Goal: Transaction & Acquisition: Obtain resource

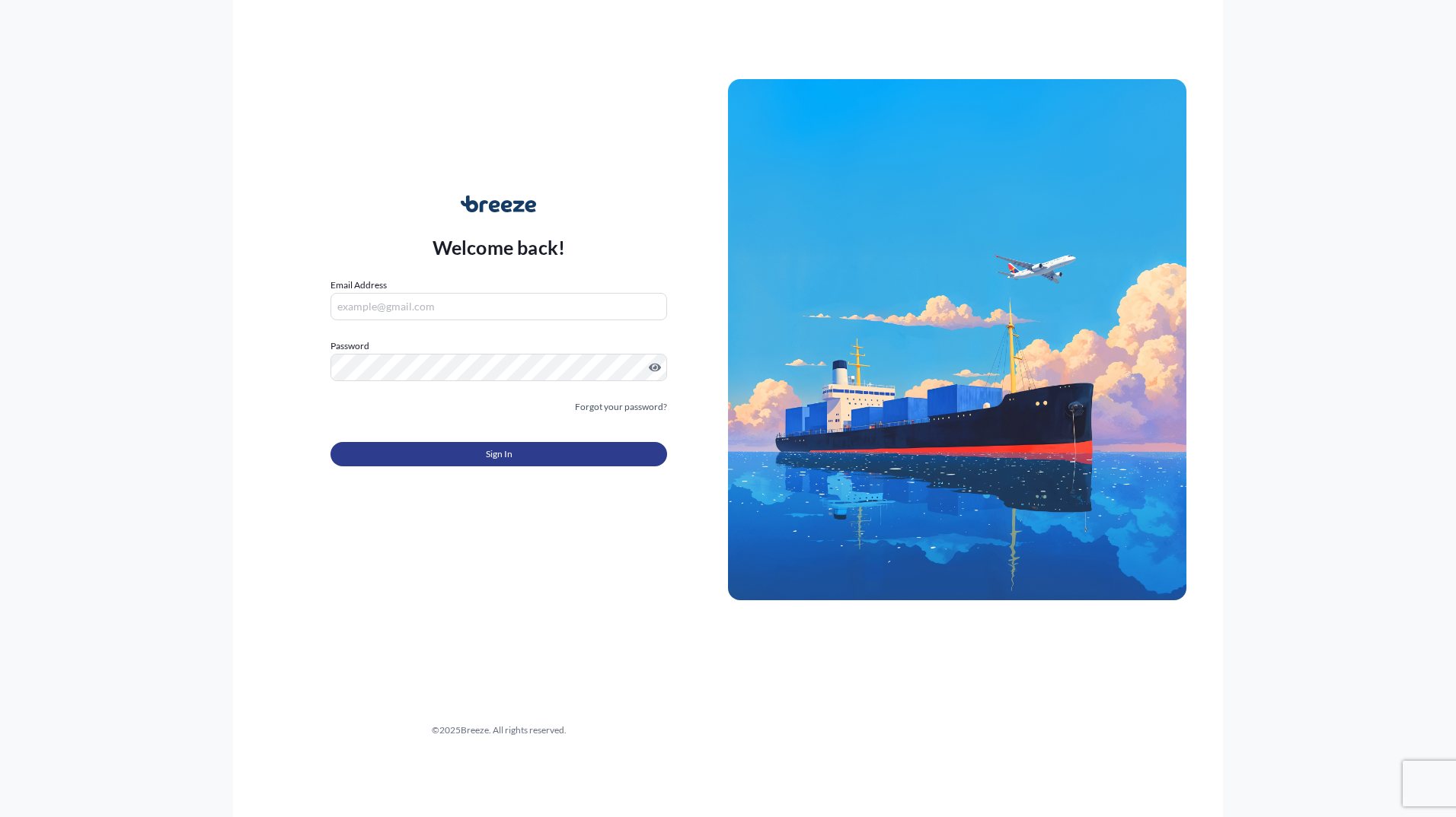
type input "[EMAIL_ADDRESS][PERSON_NAME][DOMAIN_NAME]"
click at [475, 447] on button "Sign In" at bounding box center [499, 454] width 336 height 25
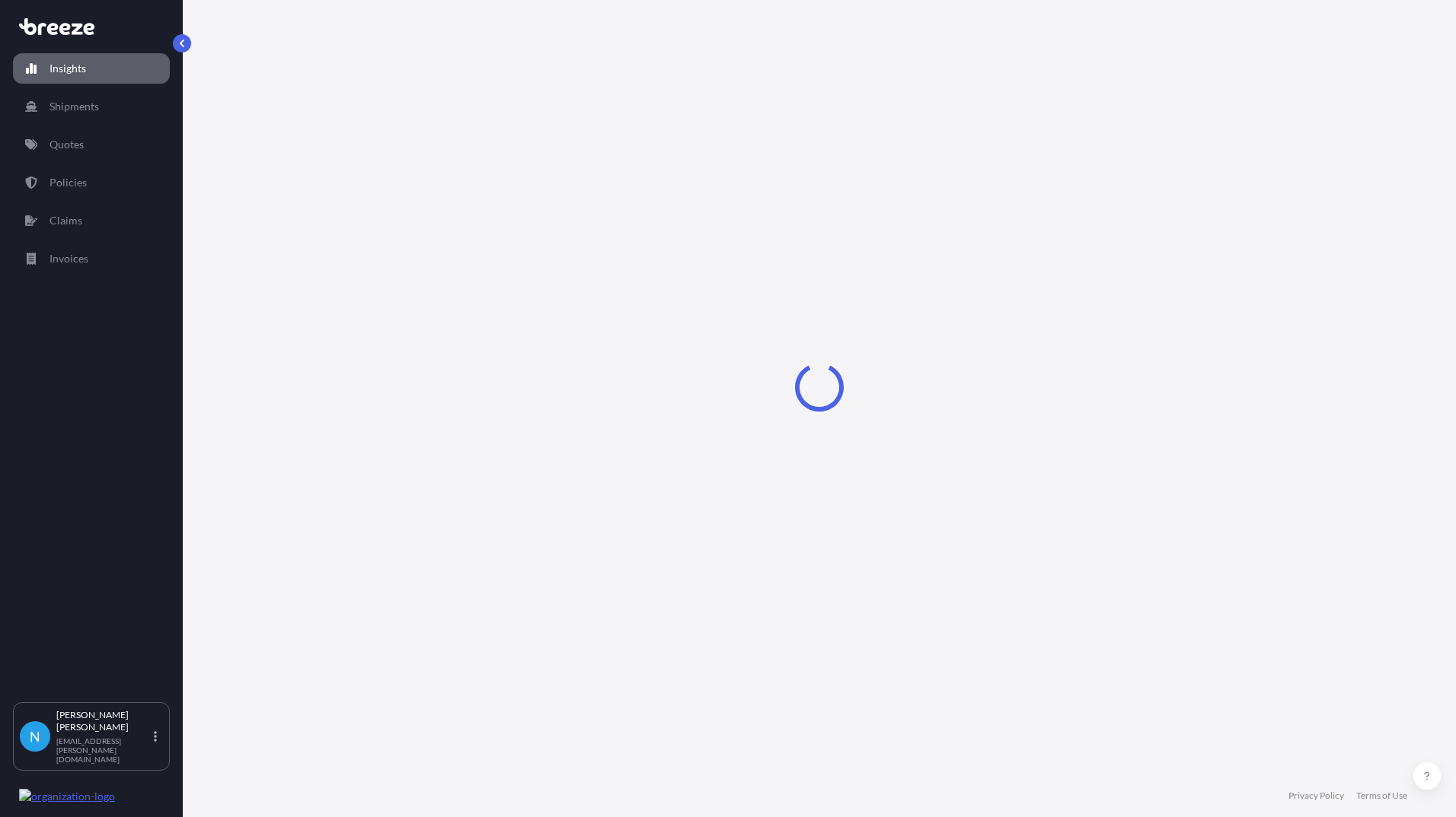
select select "2025"
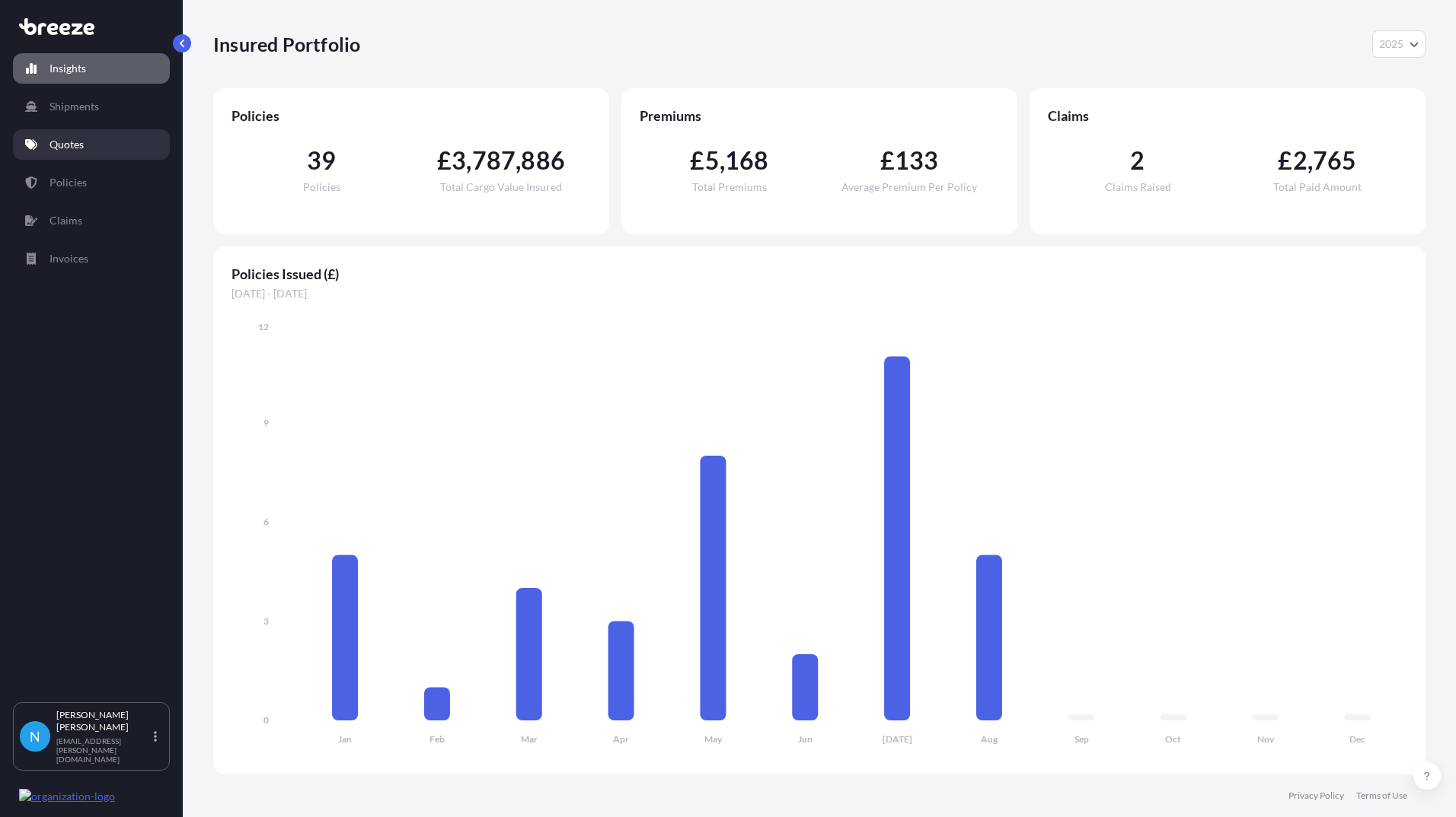
click at [60, 146] on p "Quotes" at bounding box center [66, 144] width 34 height 15
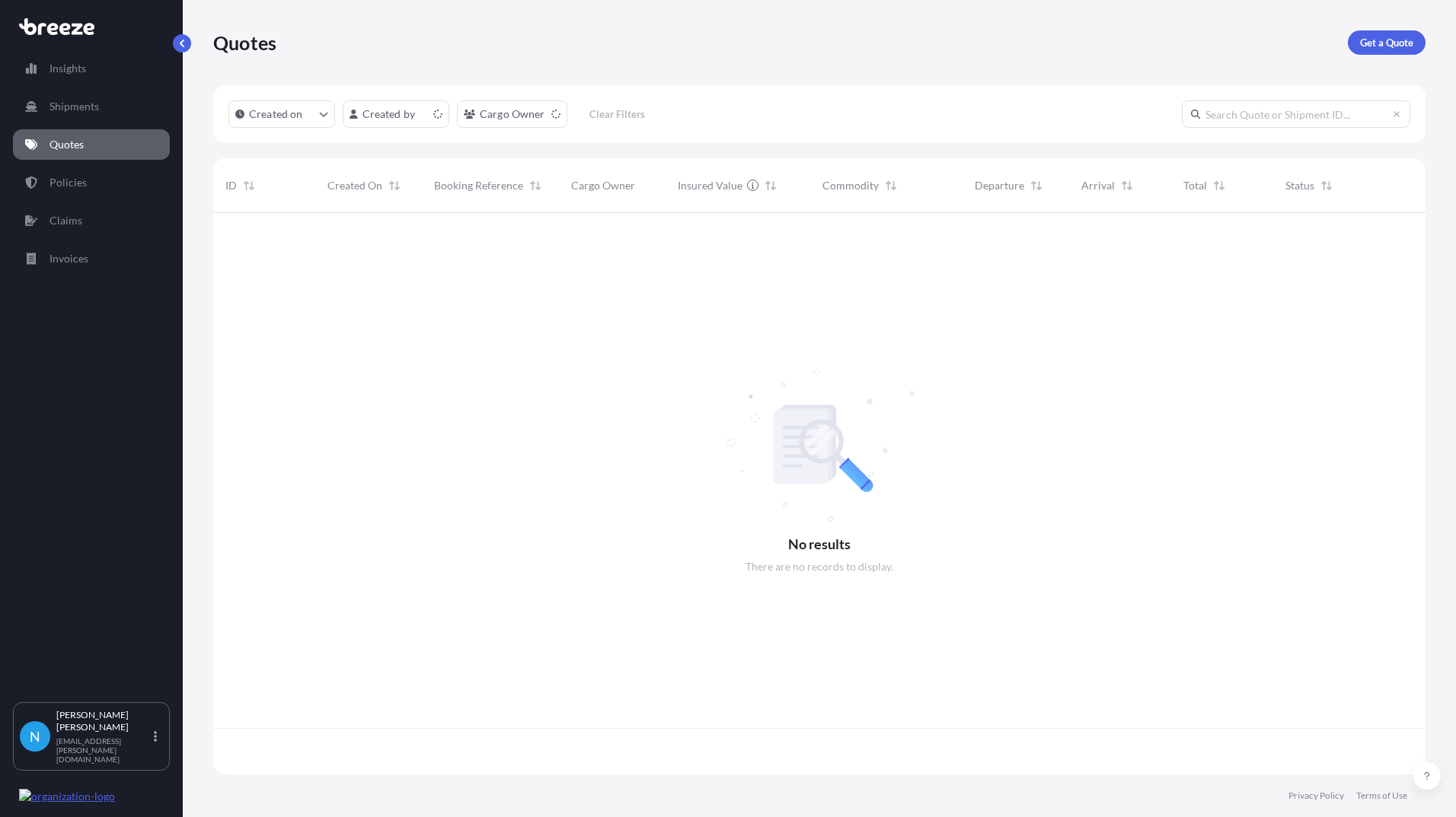
scroll to position [558, 1200]
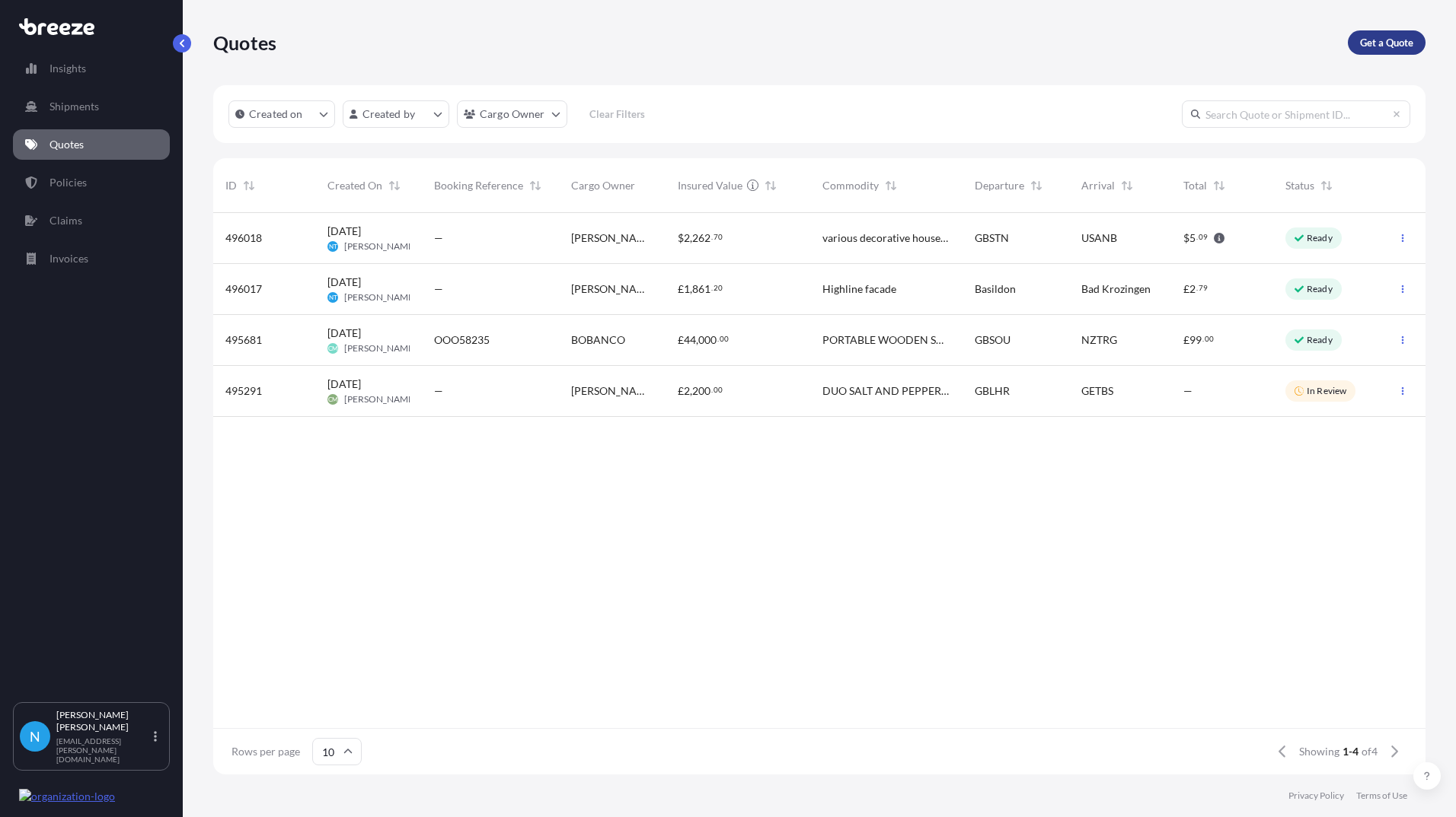
click at [1393, 41] on p "Get a Quote" at bounding box center [1386, 42] width 53 height 15
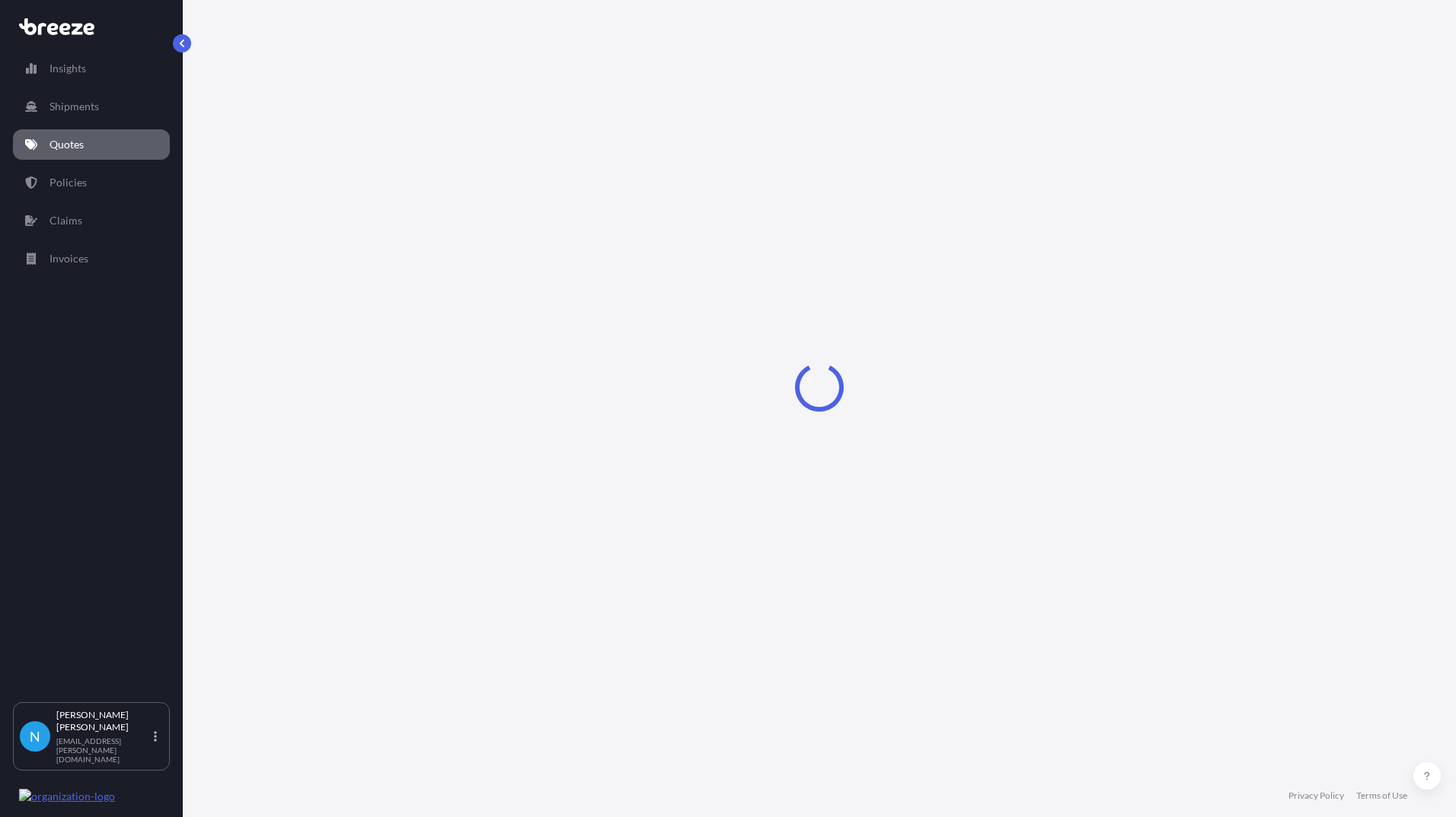
select select "Road"
select select "Sea"
select select "1"
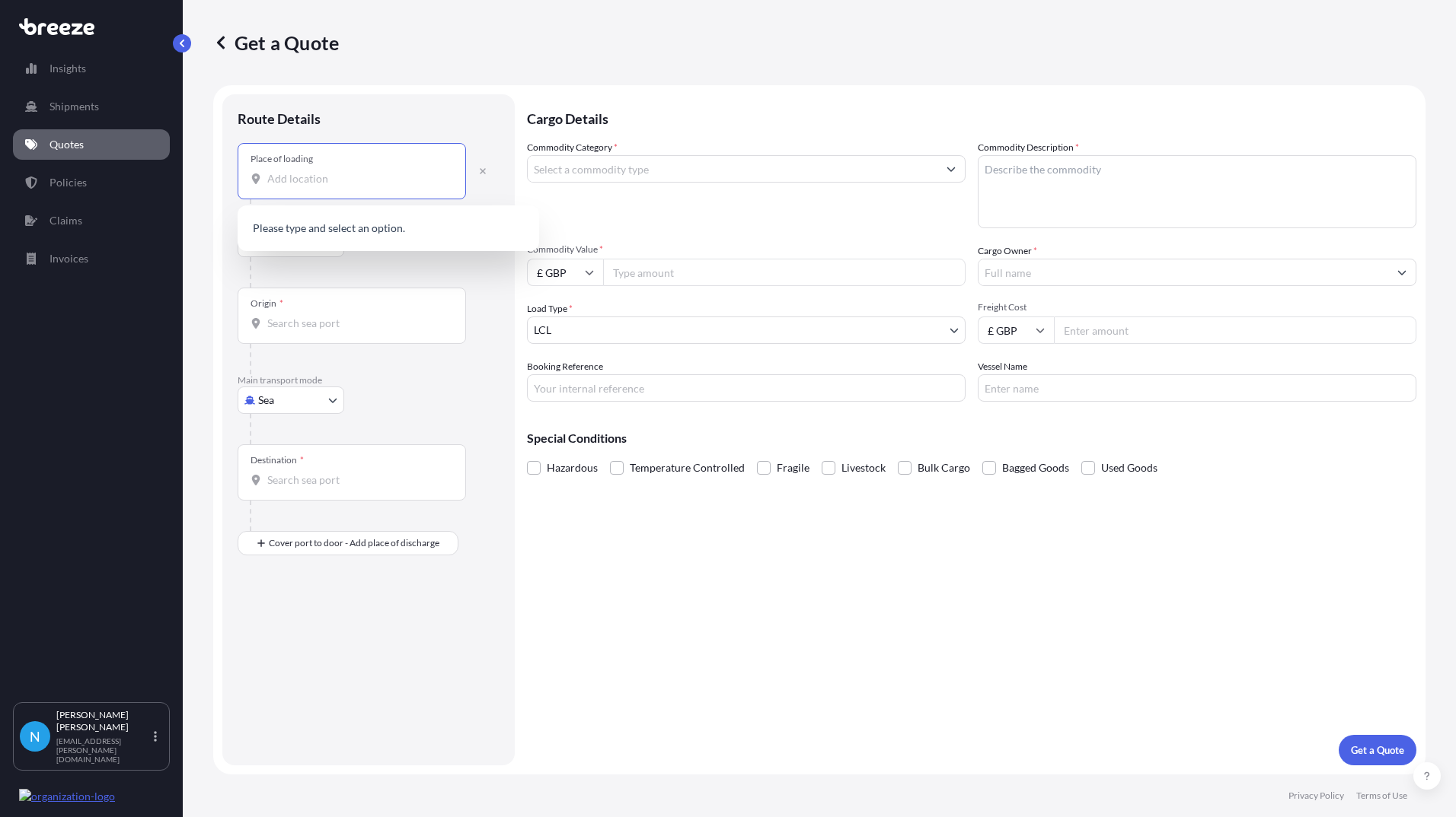
click at [283, 179] on input "Place of loading" at bounding box center [357, 178] width 180 height 15
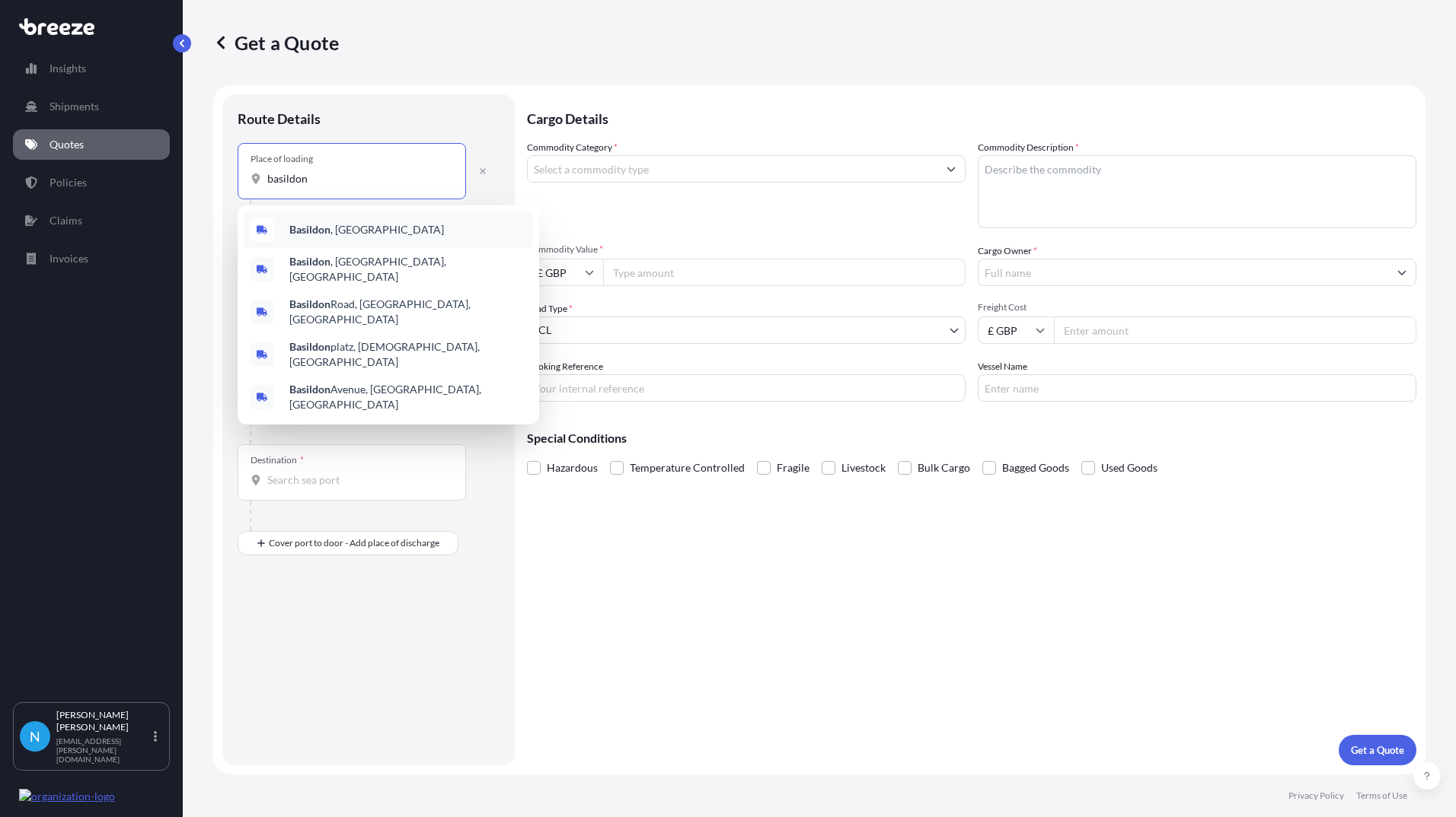
click at [302, 227] on b "Basildon" at bounding box center [310, 229] width 41 height 13
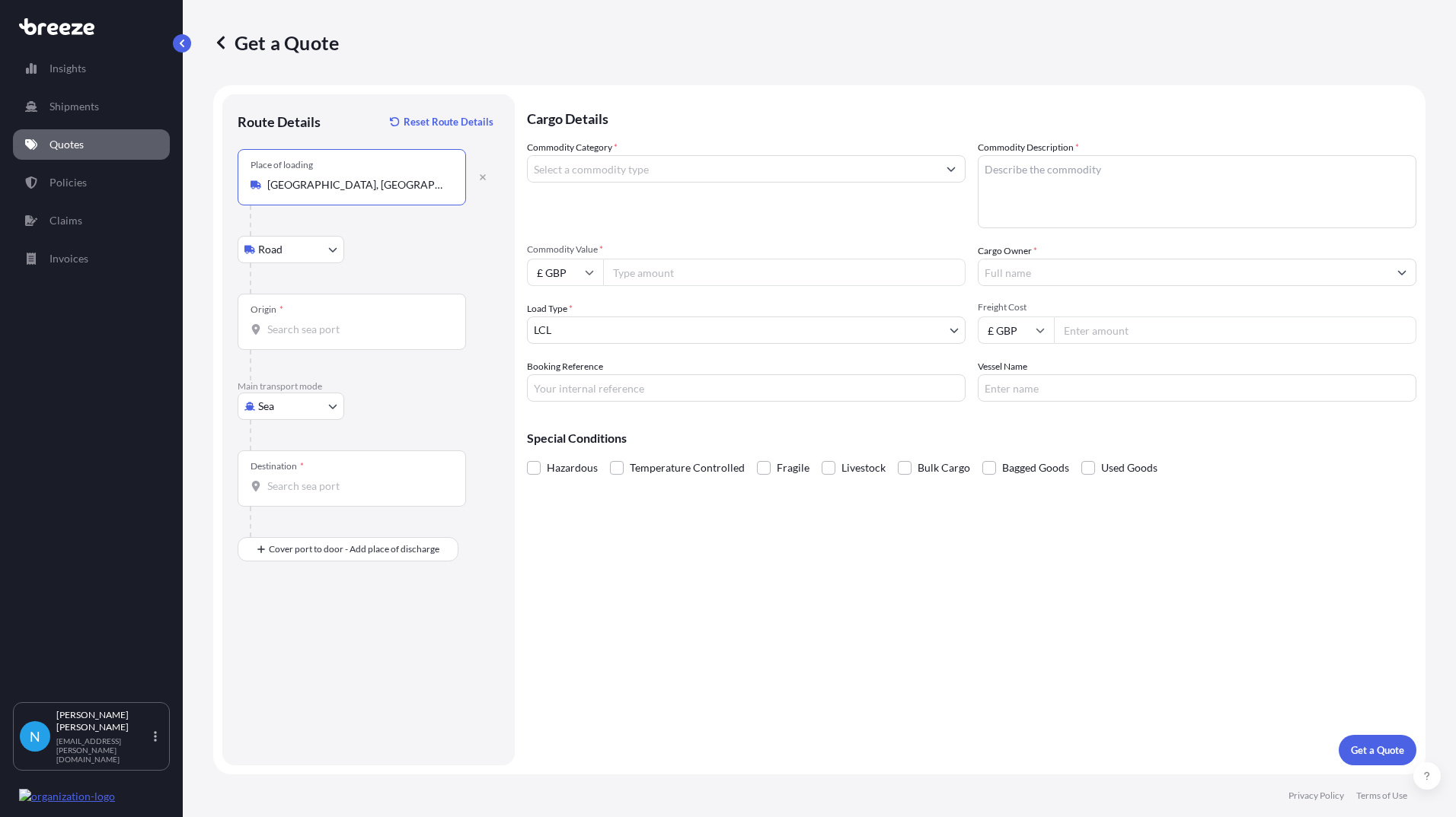
type input "[GEOGRAPHIC_DATA], [GEOGRAPHIC_DATA]"
click at [286, 318] on div "Origin *" at bounding box center [351, 321] width 229 height 56
click at [286, 322] on input "Origin *" at bounding box center [357, 329] width 180 height 15
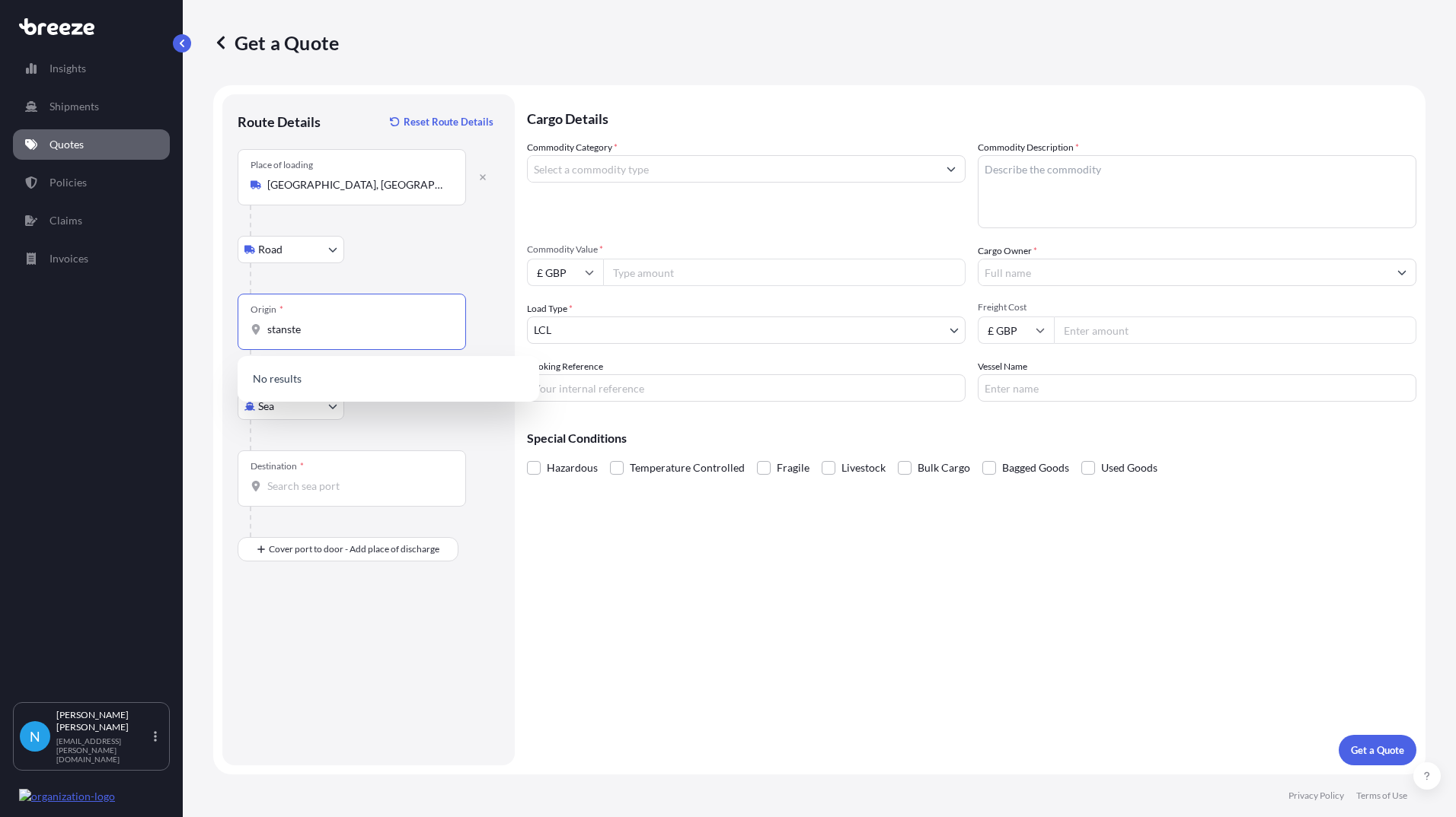
type input "stansted"
drag, startPoint x: 320, startPoint y: 327, endPoint x: 240, endPoint y: 331, distance: 80.1
click at [241, 331] on div "Origin * stansted" at bounding box center [351, 321] width 229 height 56
click at [194, 421] on div "Get a Quote Route Details Reset Route Details Place of loading [GEOGRAPHIC_DATA…" at bounding box center [819, 387] width 1273 height 774
click at [276, 324] on input "Origin * Please select an origin" at bounding box center [357, 329] width 180 height 15
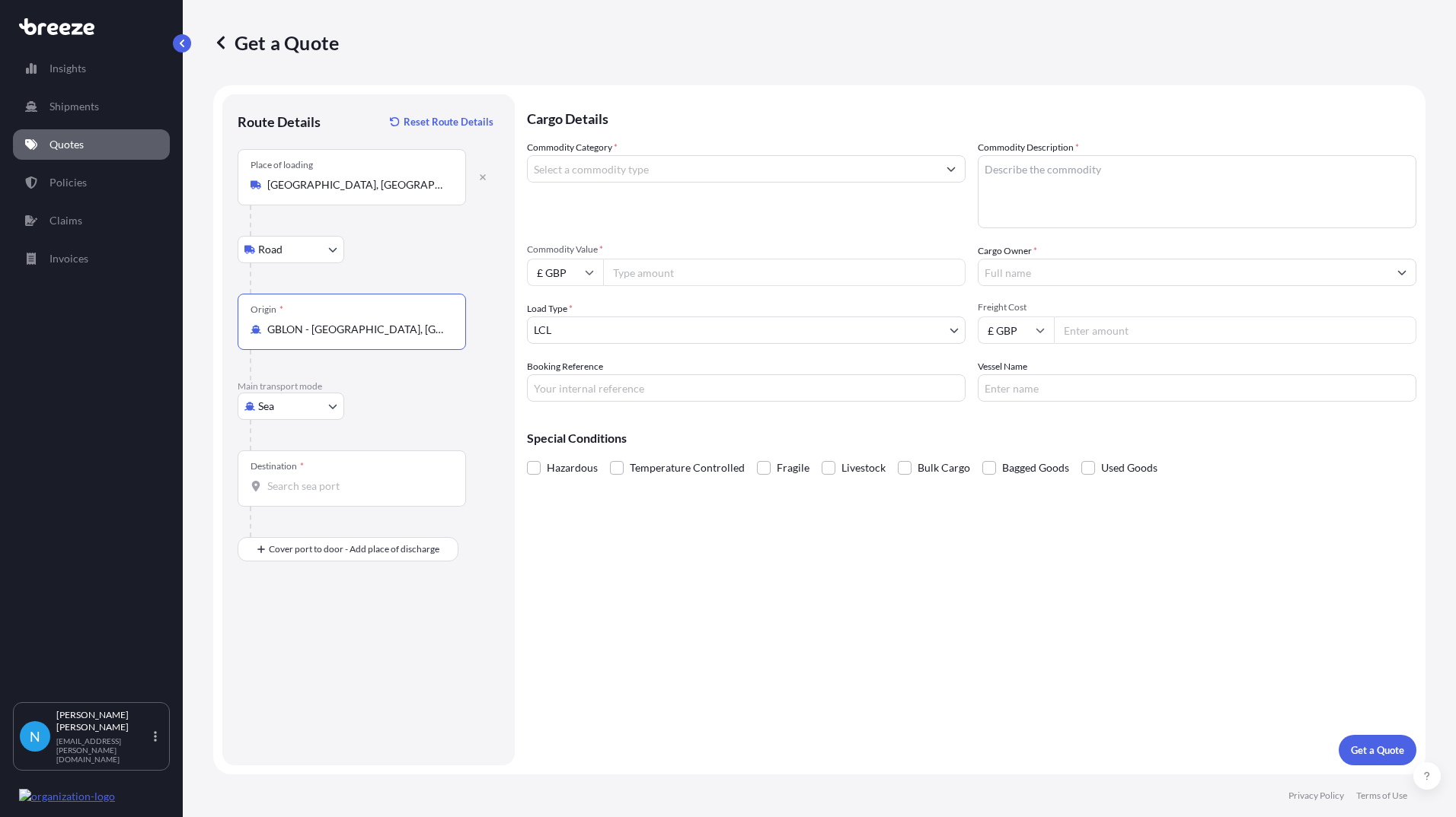
type input "GBLON - [GEOGRAPHIC_DATA], [GEOGRAPHIC_DATA]"
click at [325, 408] on body "0 options available. 10 options available. Insights Shipments Quotes Policies C…" at bounding box center [728, 408] width 1456 height 817
click at [275, 471] on span "Air" at bounding box center [274, 473] width 15 height 15
select select "Air"
click at [292, 331] on input "Origin *" at bounding box center [357, 329] width 180 height 15
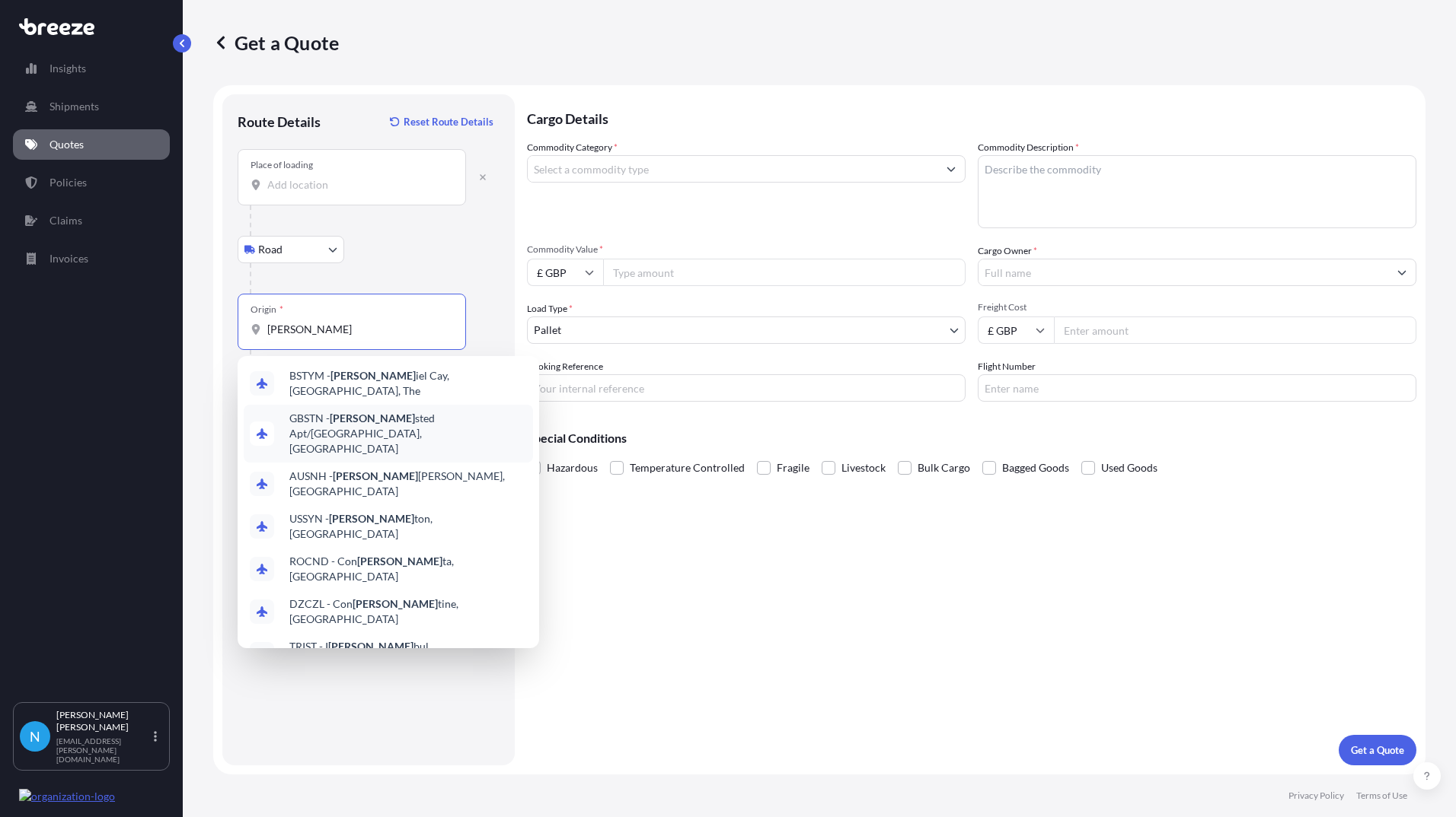
click at [357, 414] on span "GBSTN - [PERSON_NAME] Apt/[GEOGRAPHIC_DATA], [GEOGRAPHIC_DATA]" at bounding box center [408, 434] width 237 height 46
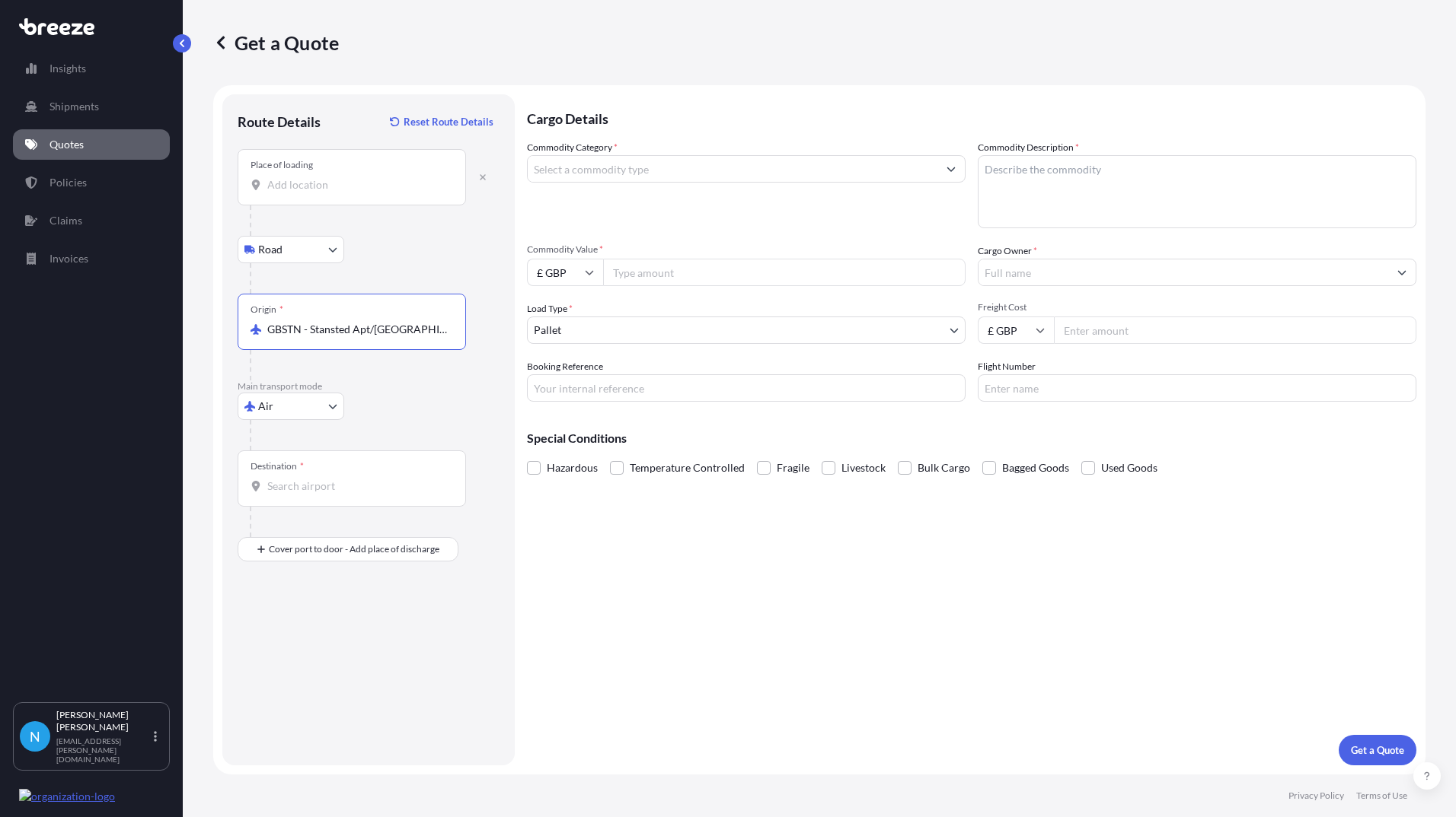
type input "GBSTN - Stansted Apt/[GEOGRAPHIC_DATA], [GEOGRAPHIC_DATA]"
click at [293, 490] on input "Destination *" at bounding box center [357, 486] width 180 height 15
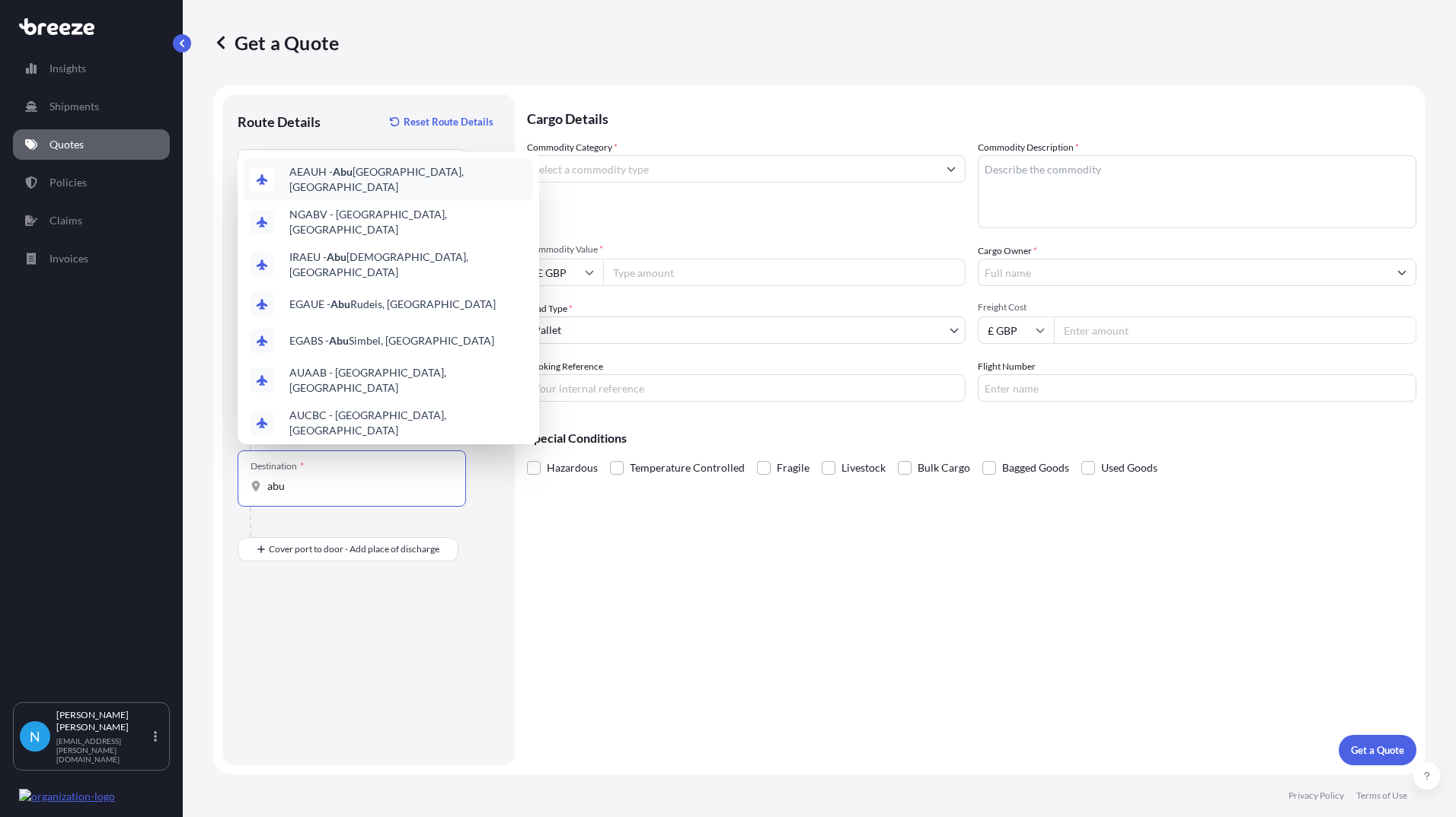
click at [332, 176] on span "AEAUH - [GEOGRAPHIC_DATA], [GEOGRAPHIC_DATA]" at bounding box center [408, 180] width 237 height 30
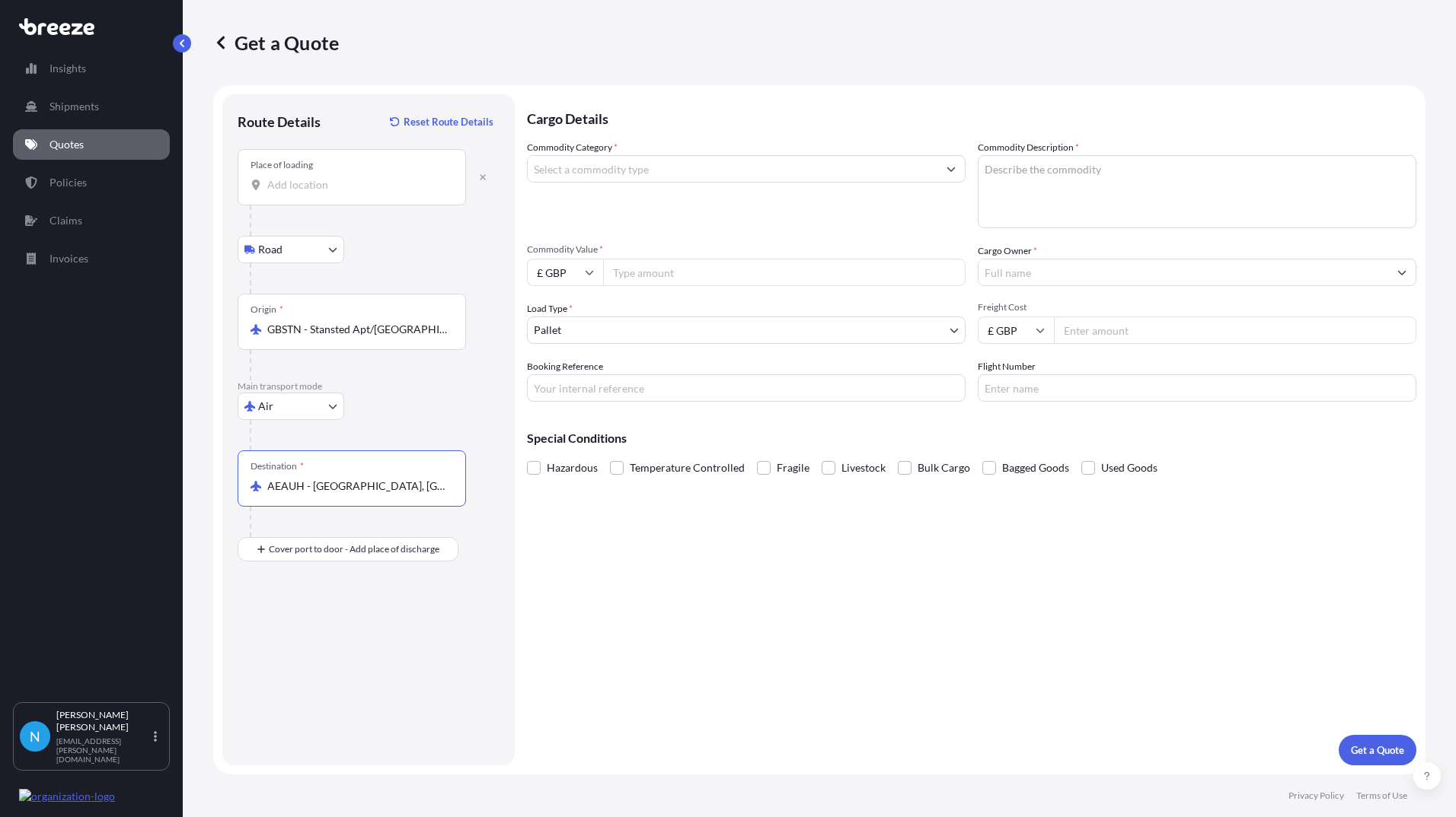
type input "AEAUH - [GEOGRAPHIC_DATA], [GEOGRAPHIC_DATA]"
click at [629, 272] on input "Commodity Value *" at bounding box center [784, 272] width 362 height 28
type input "3004"
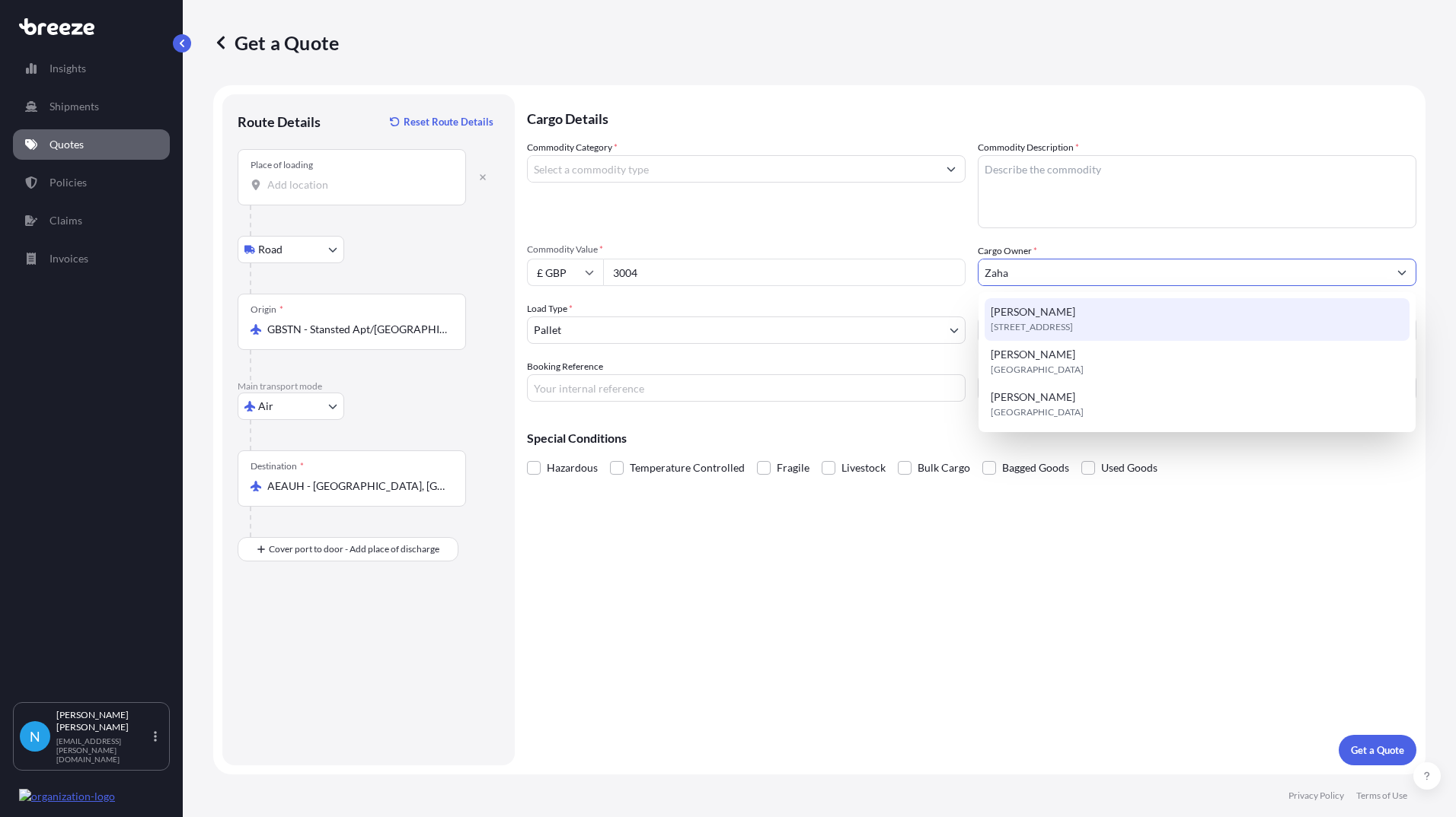
click at [1050, 320] on span "[STREET_ADDRESS]" at bounding box center [1032, 327] width 82 height 15
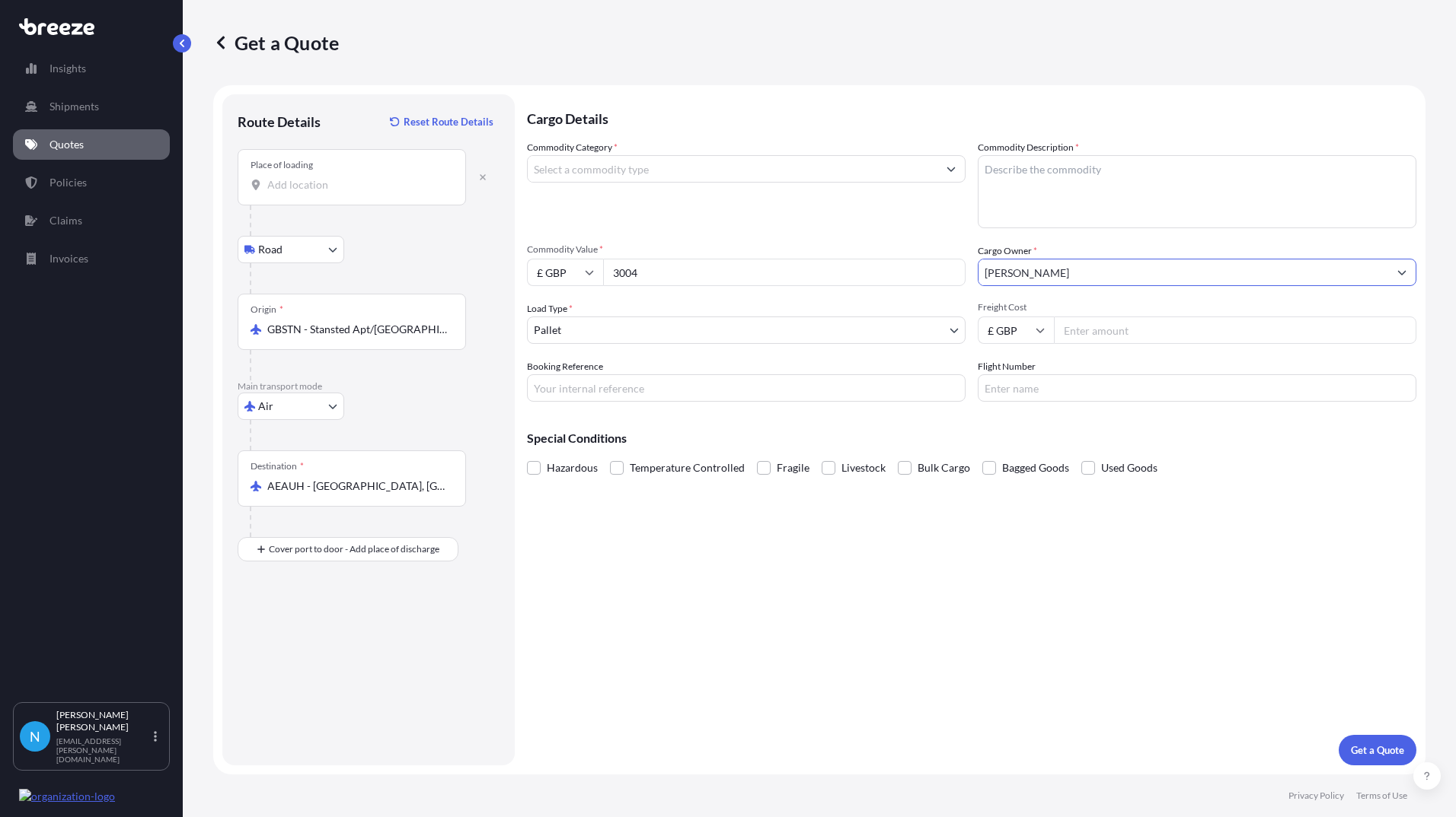
type input "[PERSON_NAME]"
click at [605, 172] on input "Commodity Category *" at bounding box center [733, 168] width 410 height 28
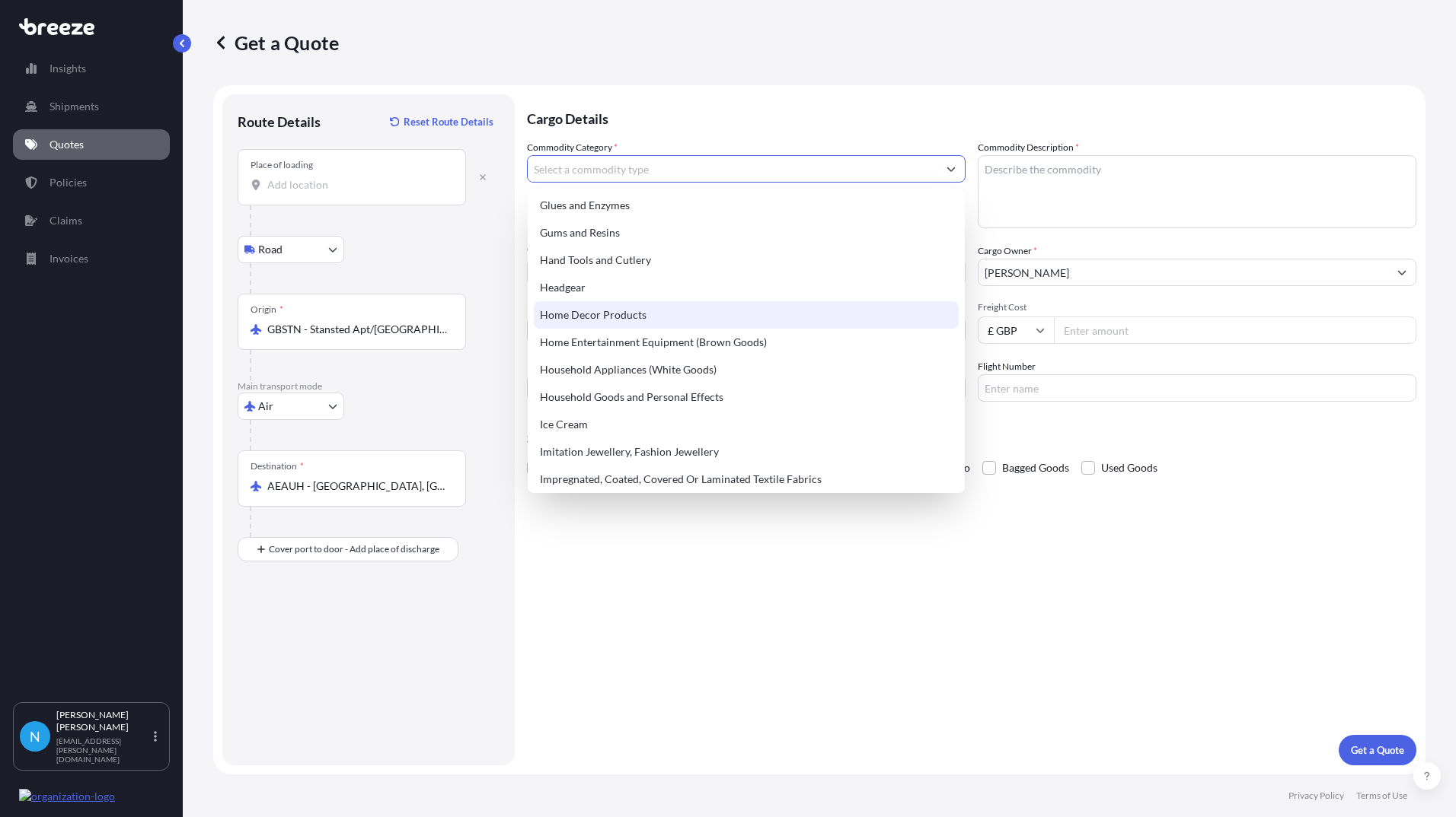
scroll to position [1370, 0]
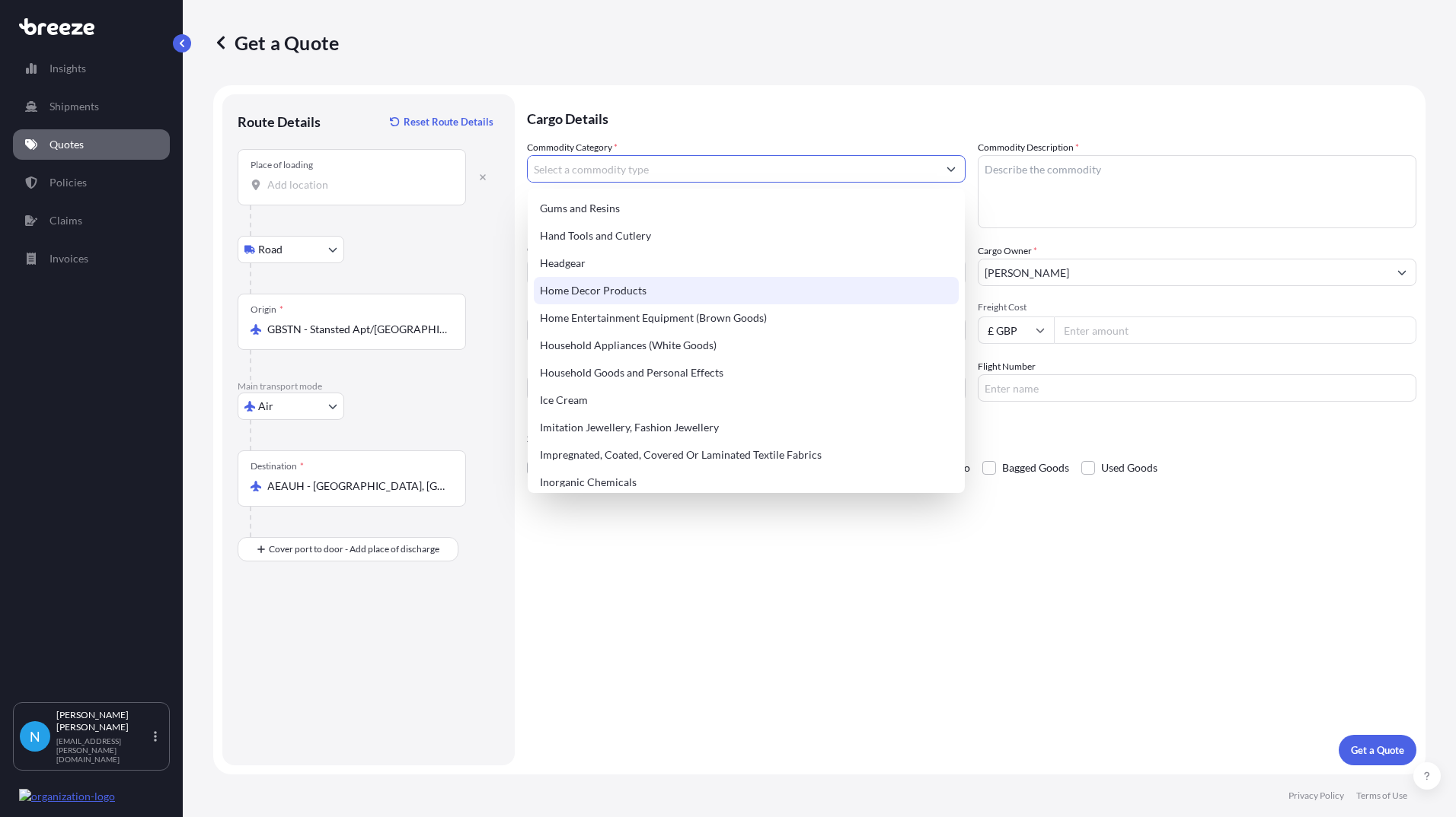
click at [617, 287] on div "Home Decor Products" at bounding box center [745, 290] width 425 height 28
type input "Home Decor Products"
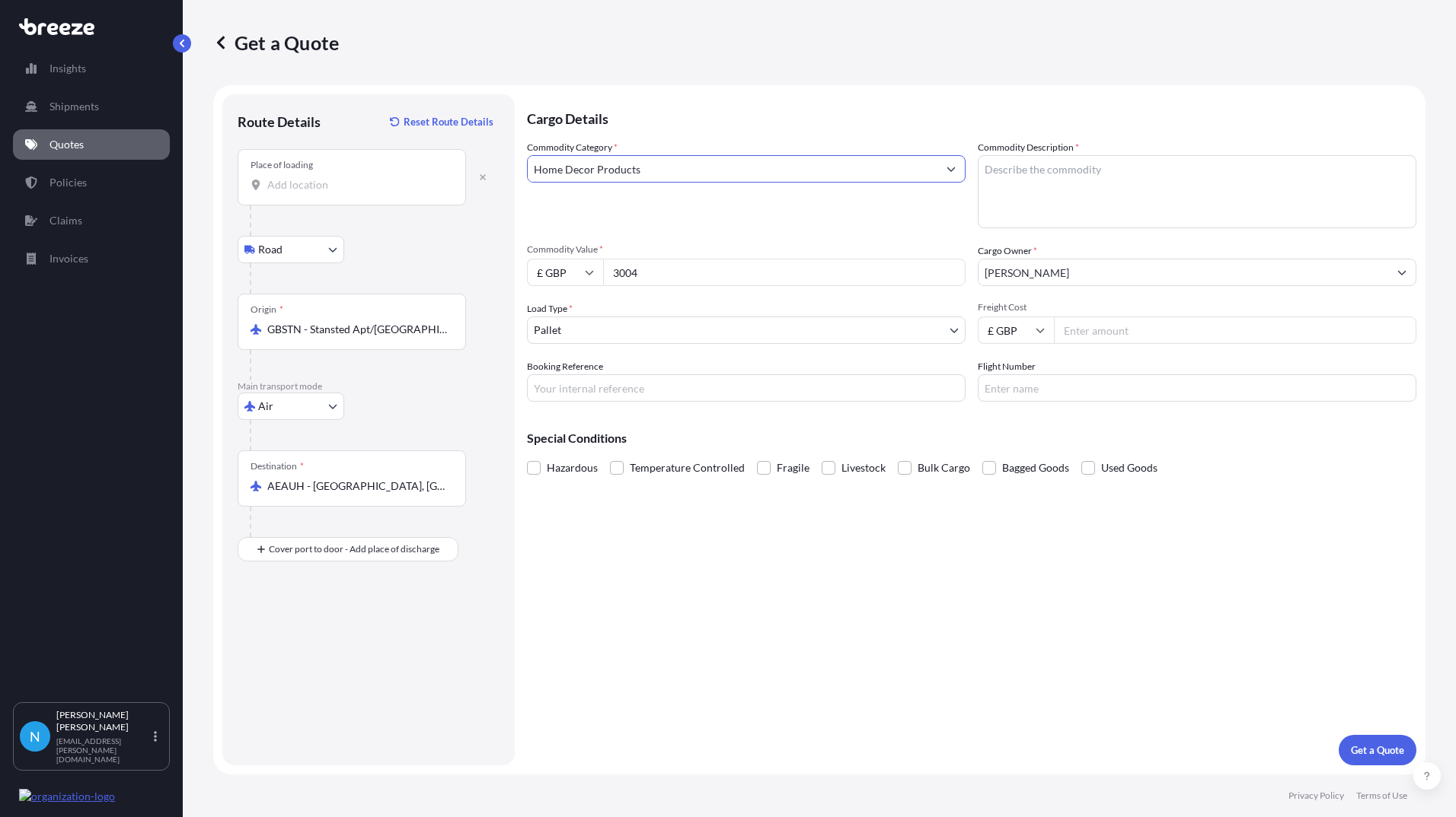
click at [999, 171] on textarea "Commodity Description *" at bounding box center [1196, 191] width 438 height 73
type textarea "Bowl, pepper grinder, vase"
click at [1067, 329] on input "Freight Cost" at bounding box center [1235, 330] width 362 height 28
type input "115"
type input "#4177"
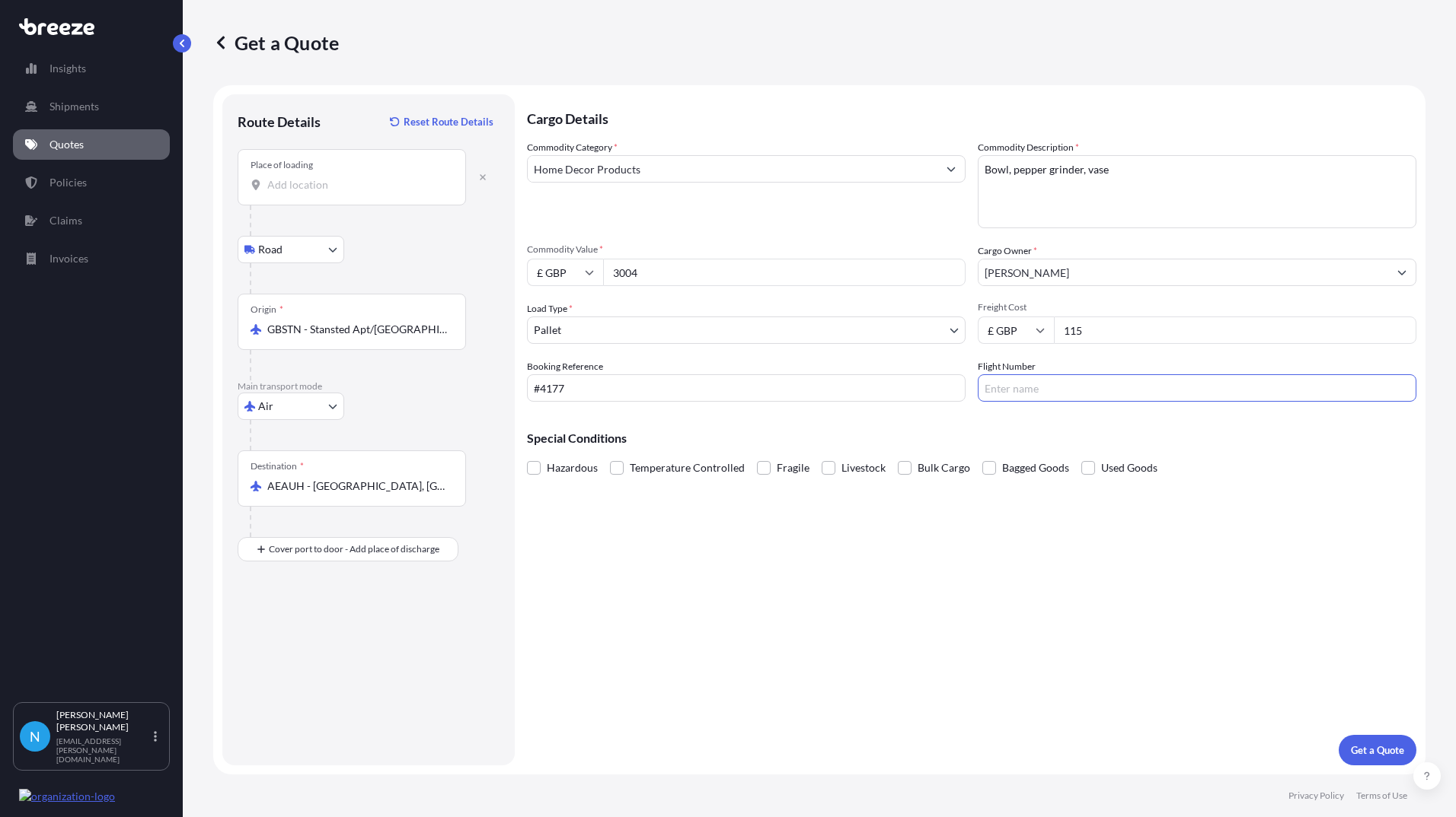
click at [593, 328] on body "Insights Shipments Quotes Policies Claims Invoices N [PERSON_NAME] [PERSON_NAME…" at bounding box center [728, 408] width 1456 height 817
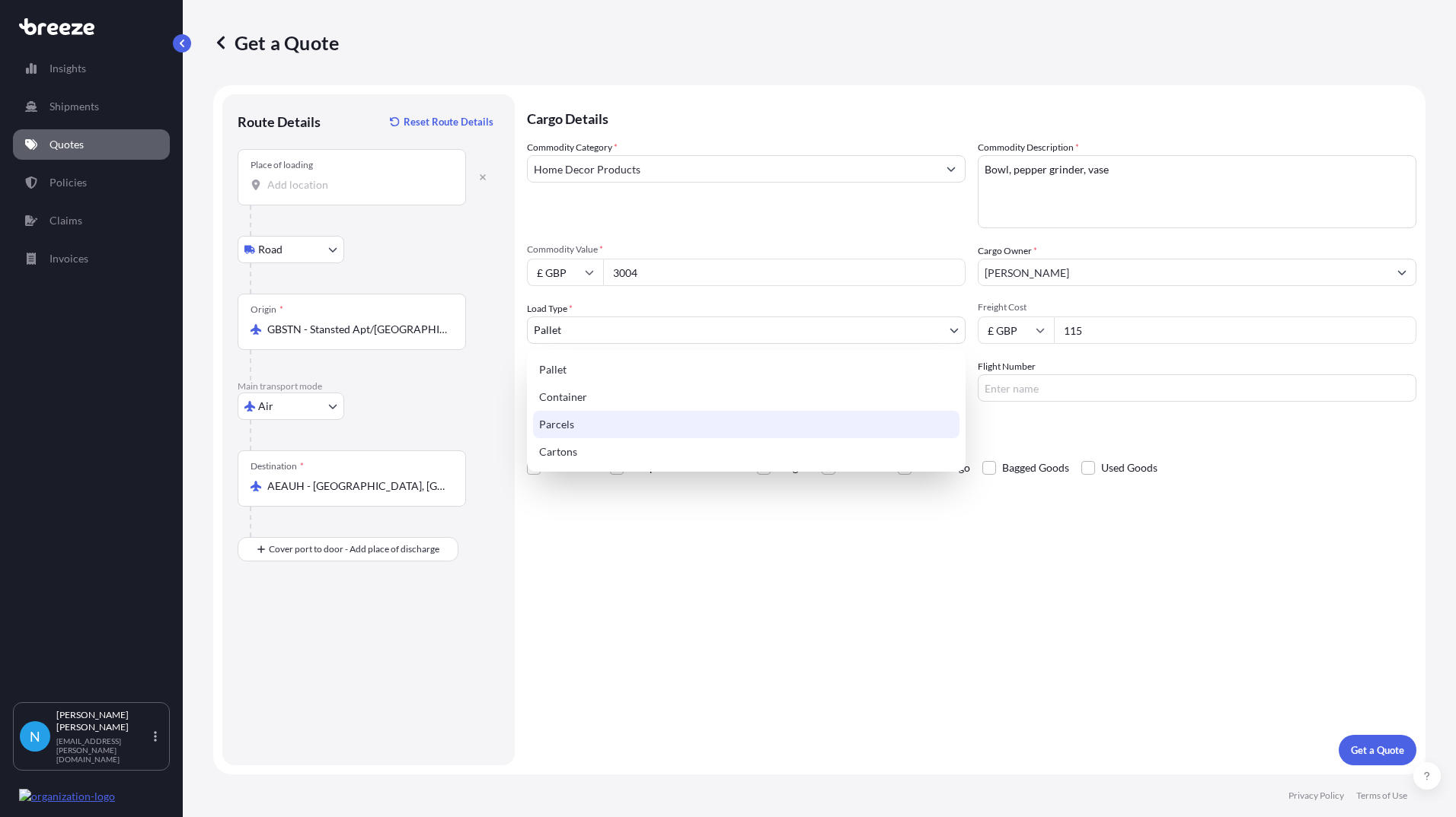
click at [574, 422] on div "Parcels" at bounding box center [745, 425] width 427 height 28
select select "3"
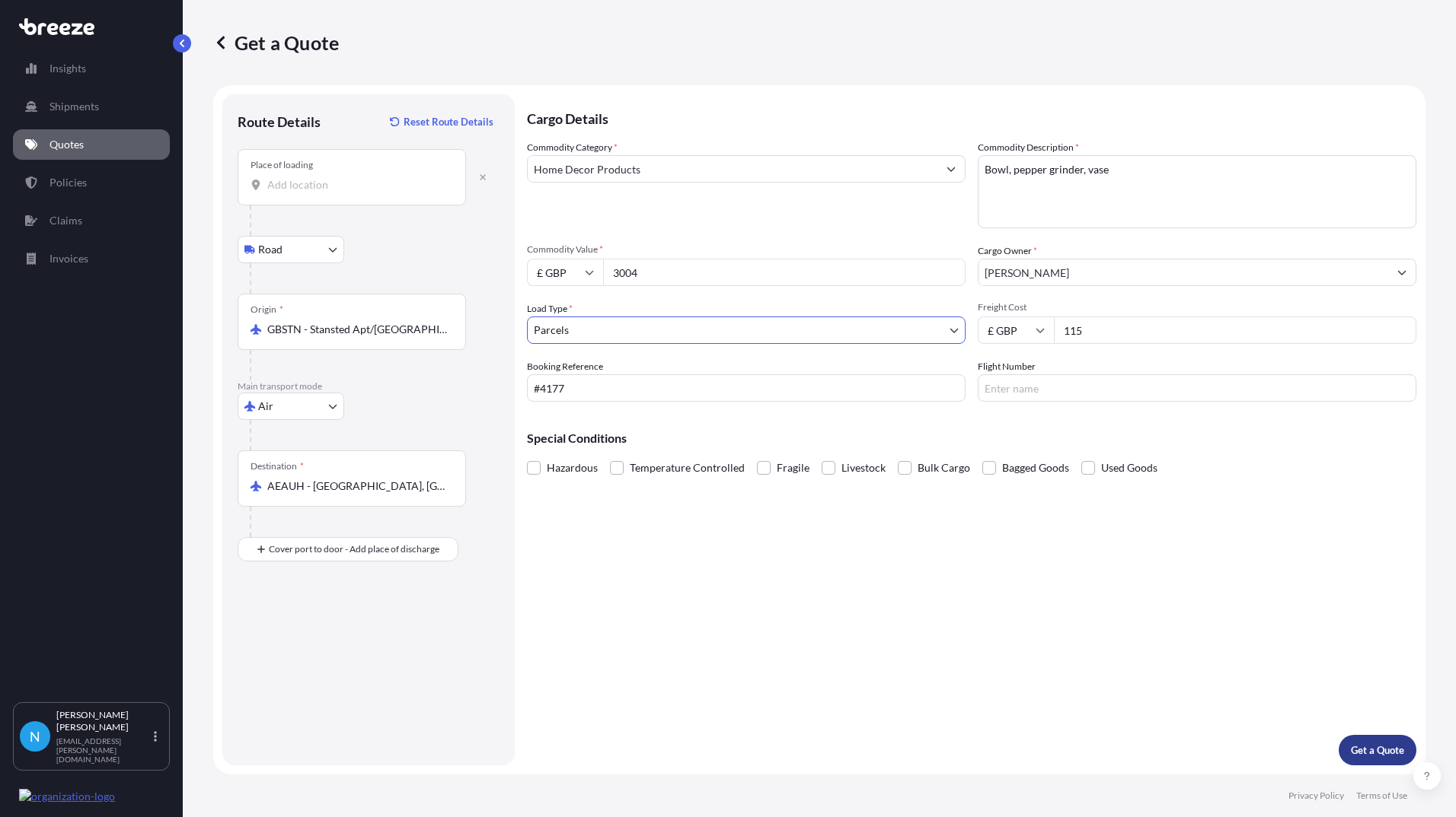
click at [1377, 749] on p "Get a Quote" at bounding box center [1377, 750] width 53 height 15
click at [293, 187] on input "Place of loading Please select a place of loading" at bounding box center [357, 184] width 180 height 15
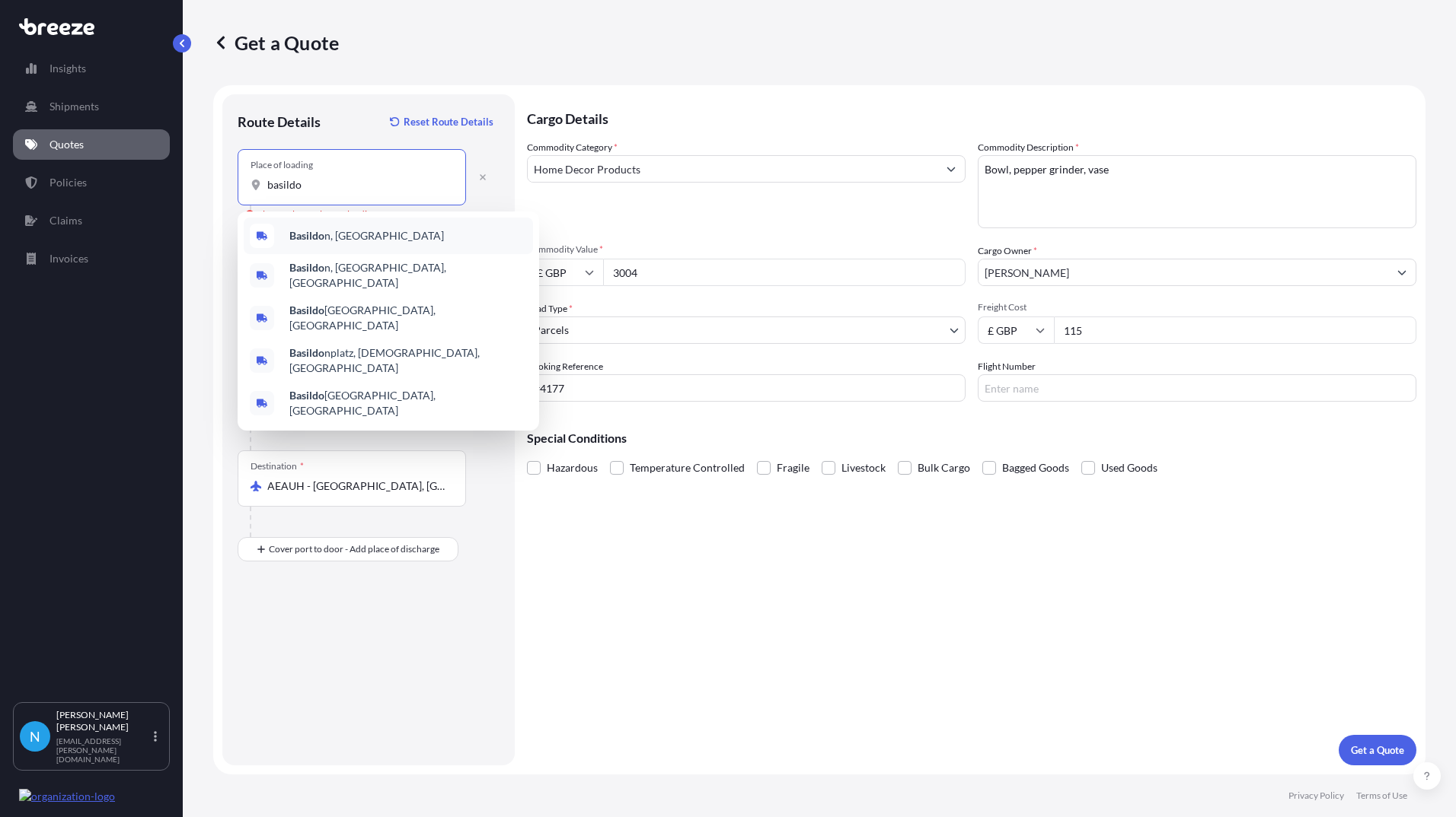
click at [311, 236] on b "Basildo" at bounding box center [307, 236] width 35 height 13
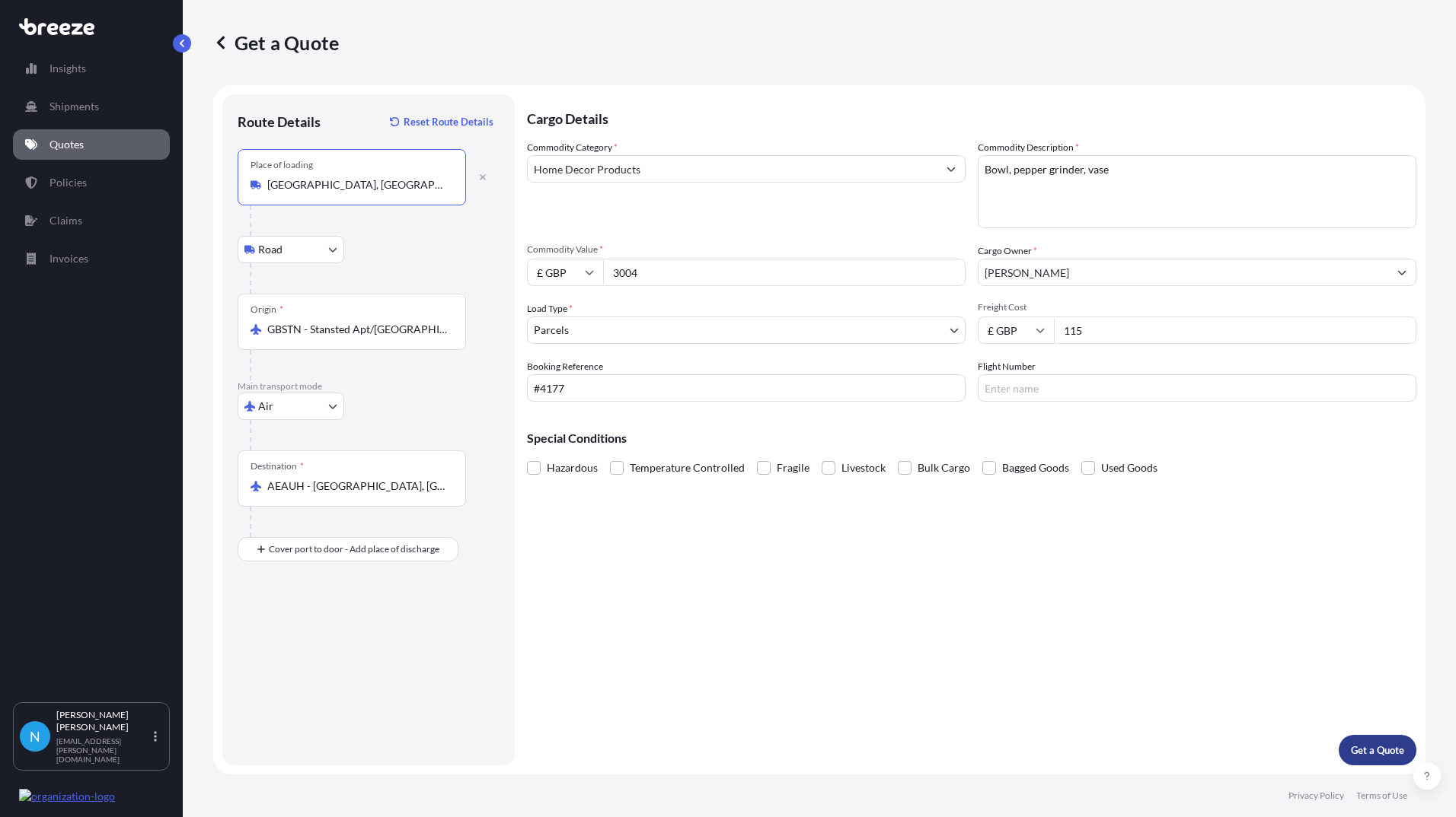
type input "[GEOGRAPHIC_DATA], [GEOGRAPHIC_DATA]"
click at [1383, 747] on p "Get a Quote" at bounding box center [1377, 750] width 53 height 15
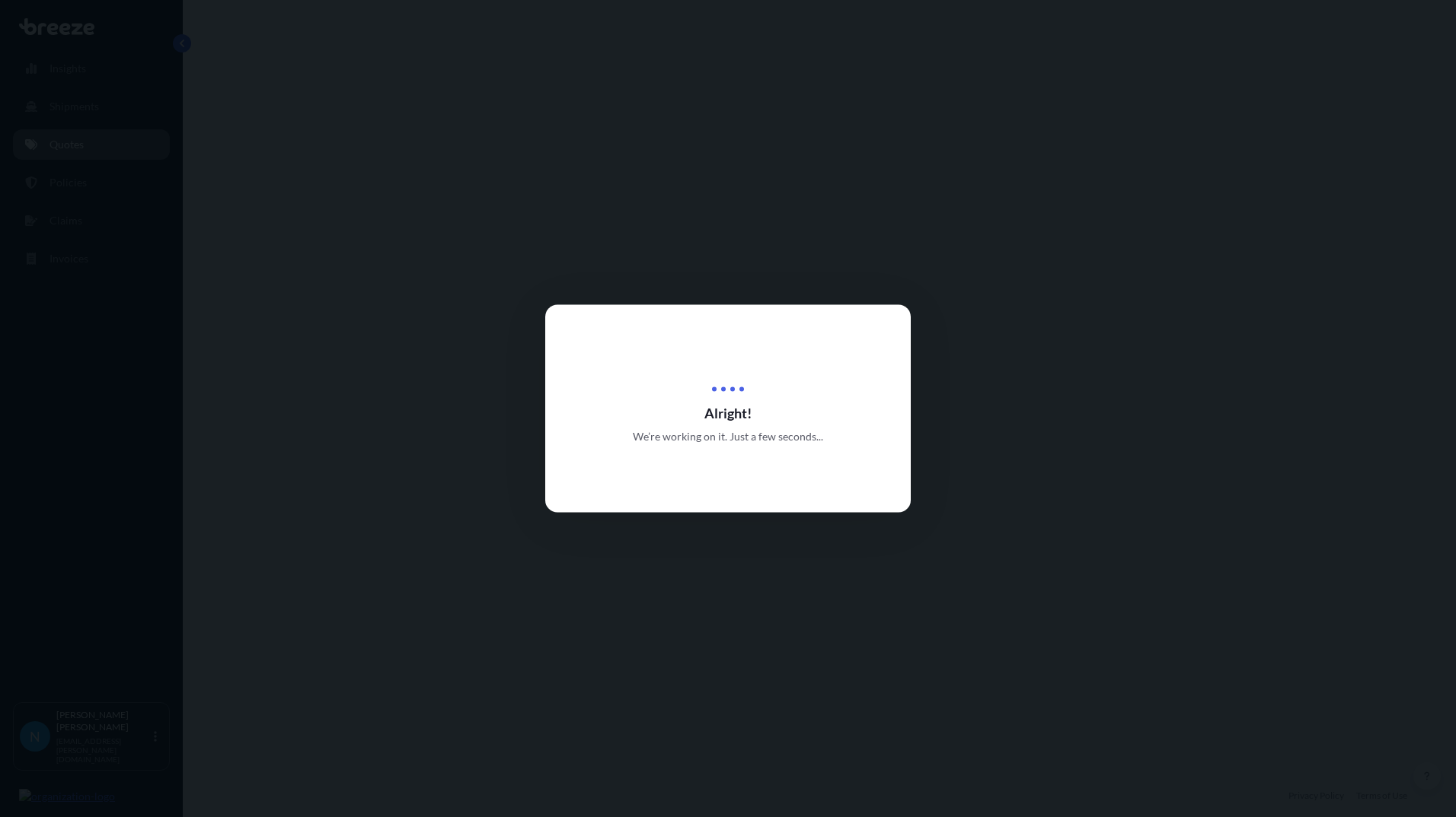
select select "Road"
select select "Air"
select select "3"
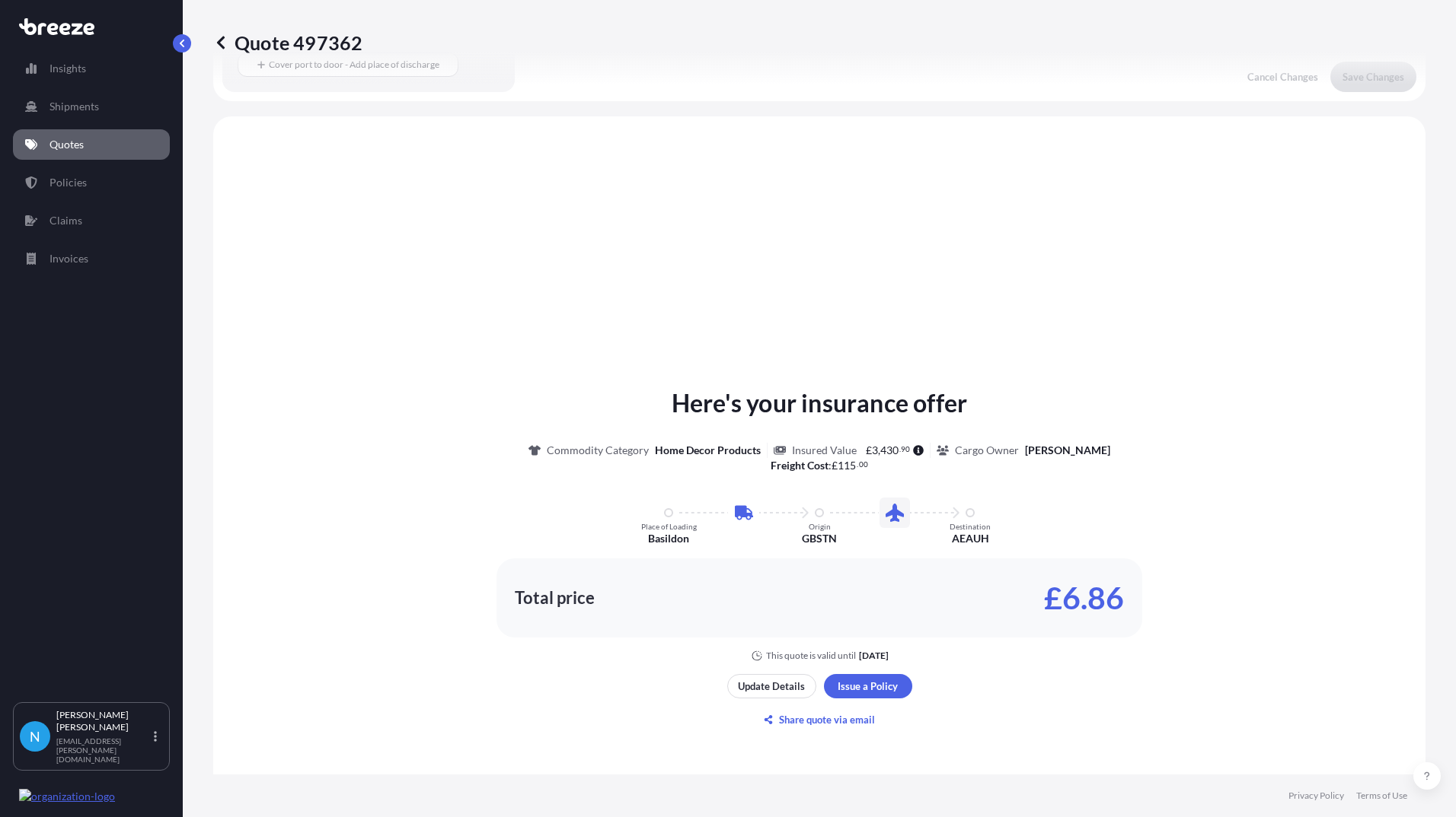
scroll to position [519, 0]
